Goal: Find specific page/section: Find specific page/section

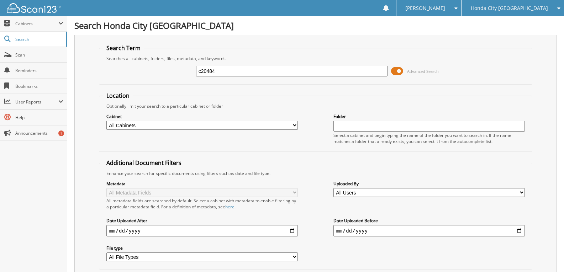
drag, startPoint x: 223, startPoint y: 70, endPoint x: 152, endPoint y: 70, distance: 71.2
click at [157, 70] on div "c20484 Advanced Search" at bounding box center [316, 71] width 426 height 19
type input "C20484"
click at [27, 25] on span "Cabinets" at bounding box center [36, 24] width 43 height 6
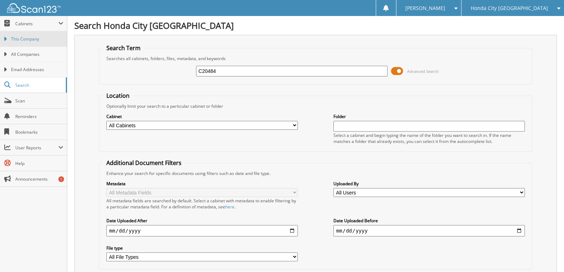
click at [37, 39] on span "This Company" at bounding box center [37, 39] width 52 height 6
